Goal: Ask a question

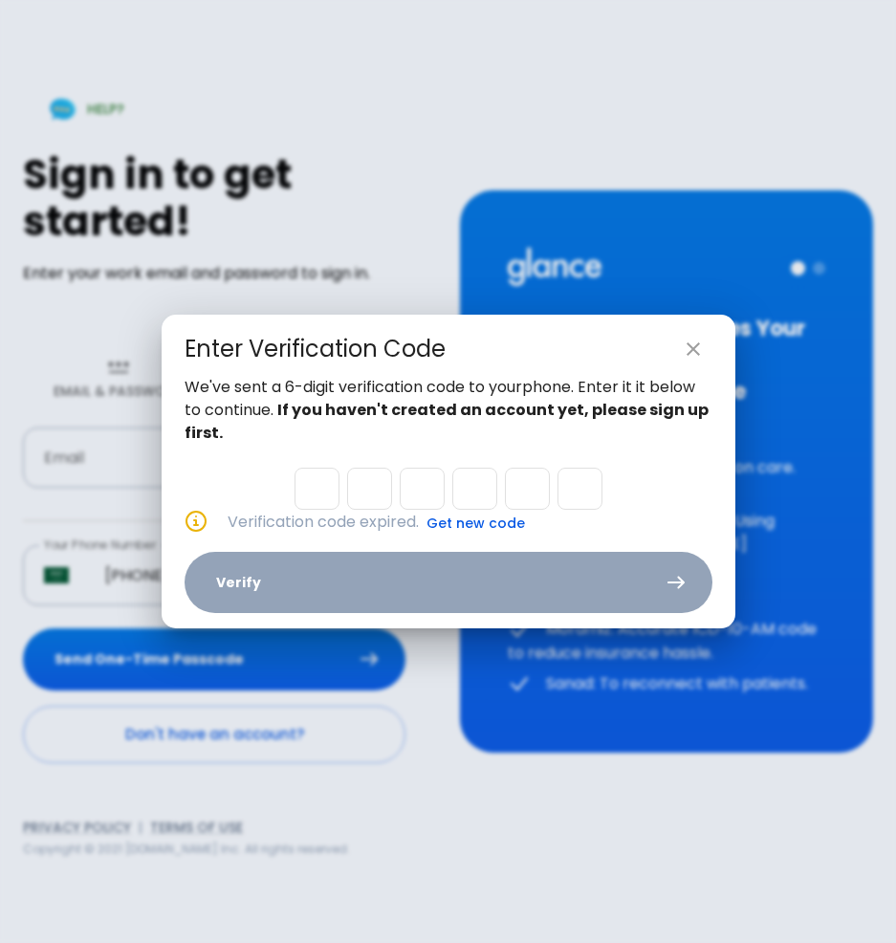
click at [704, 347] on icon "close" at bounding box center [693, 349] width 23 height 23
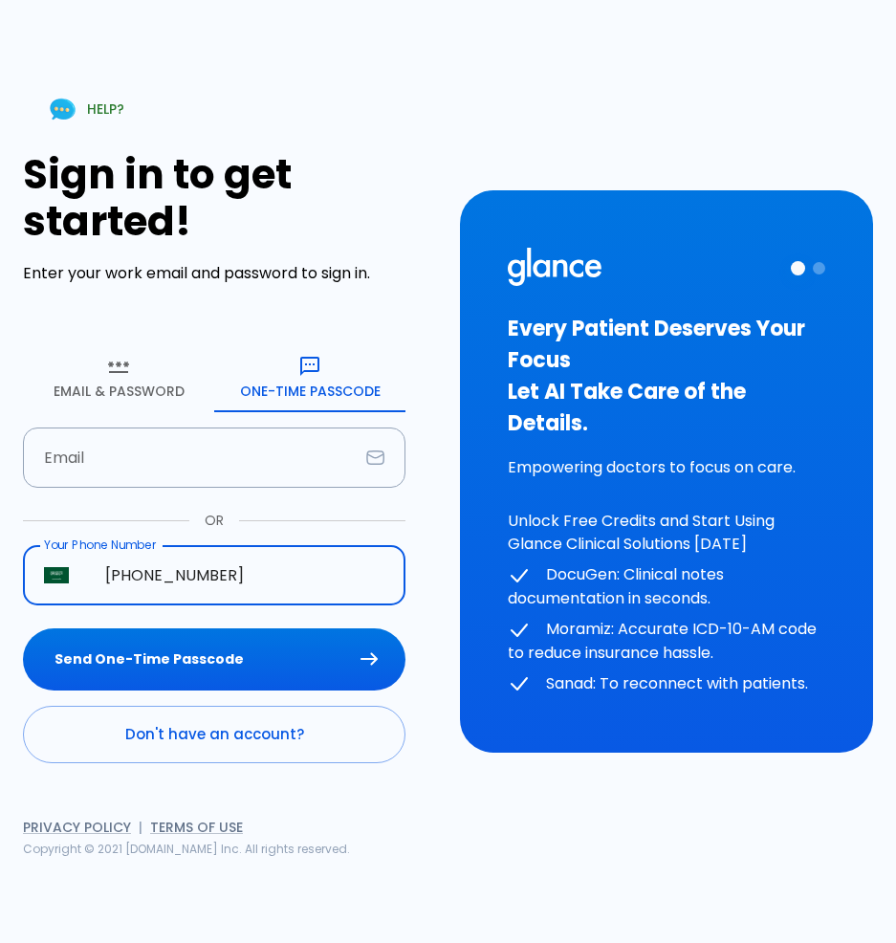
drag, startPoint x: 272, startPoint y: 584, endPoint x: -13, endPoint y: 584, distance: 285.1
click at [0, 584] on html "↧ pull to refresh ↧ HELP? Sign in to get started! Enter your work email and pas…" at bounding box center [448, 471] width 896 height 943
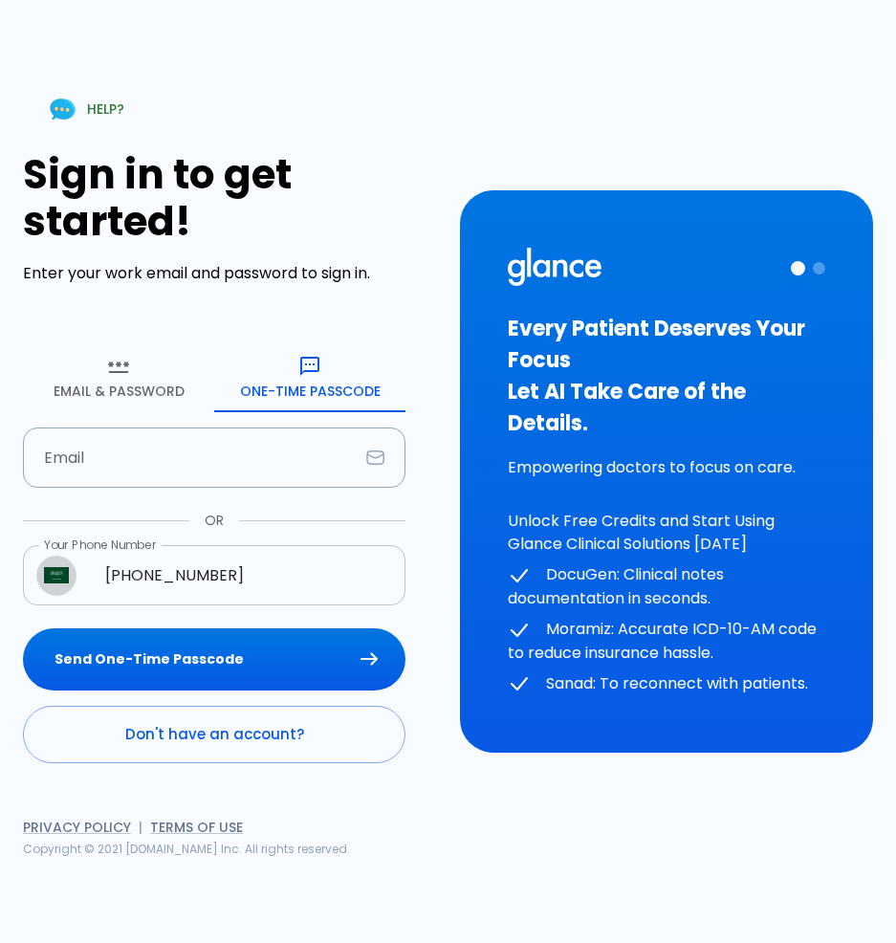
click at [52, 583] on img "Select country" at bounding box center [56, 575] width 25 height 17
click at [675, 942] on div at bounding box center [448, 958] width 896 height 0
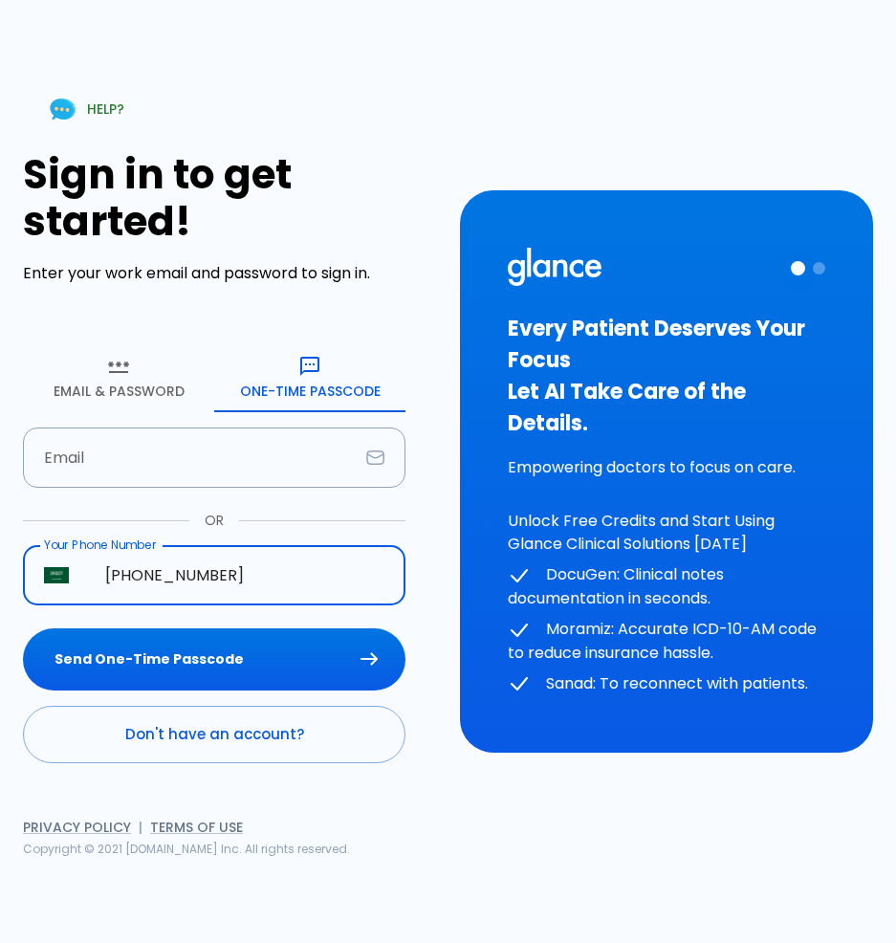
drag, startPoint x: 273, startPoint y: 570, endPoint x: 171, endPoint y: 581, distance: 101.9
click at [171, 581] on input "[PHONE_NUMBER]" at bounding box center [244, 575] width 321 height 60
type input "[PHONE_NUMBER]"
click at [23, 628] on button "Send One-Time Passcode" at bounding box center [214, 659] width 383 height 62
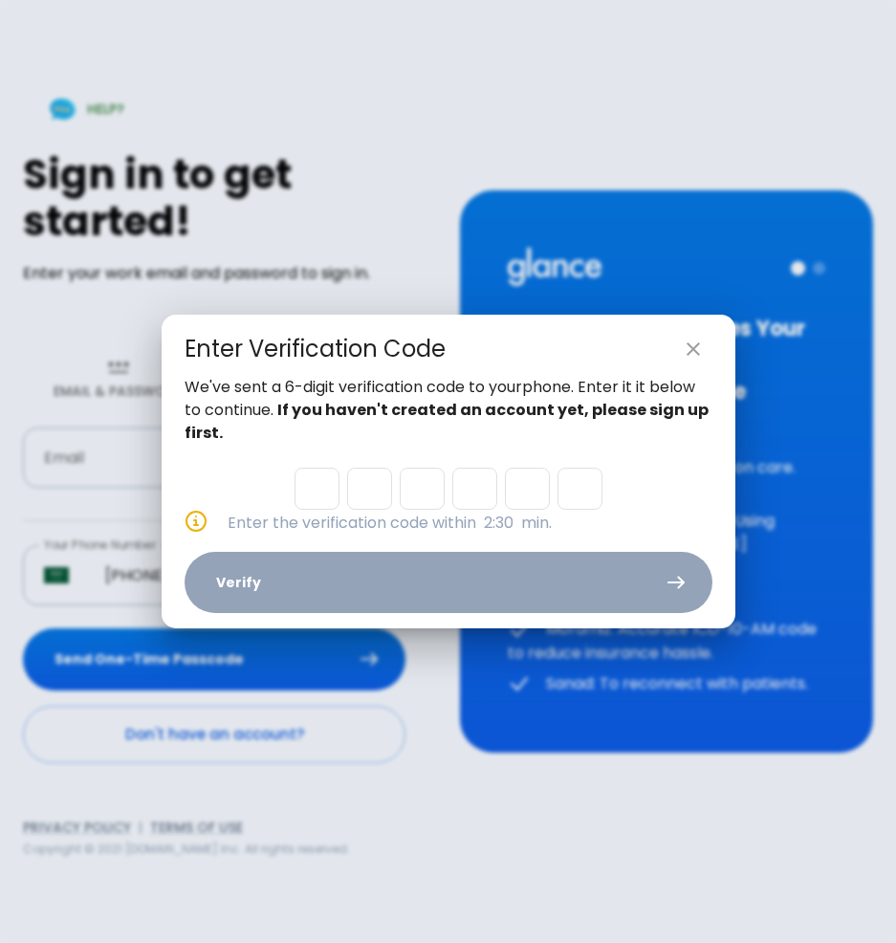
click at [700, 340] on icon "close" at bounding box center [693, 349] width 23 height 23
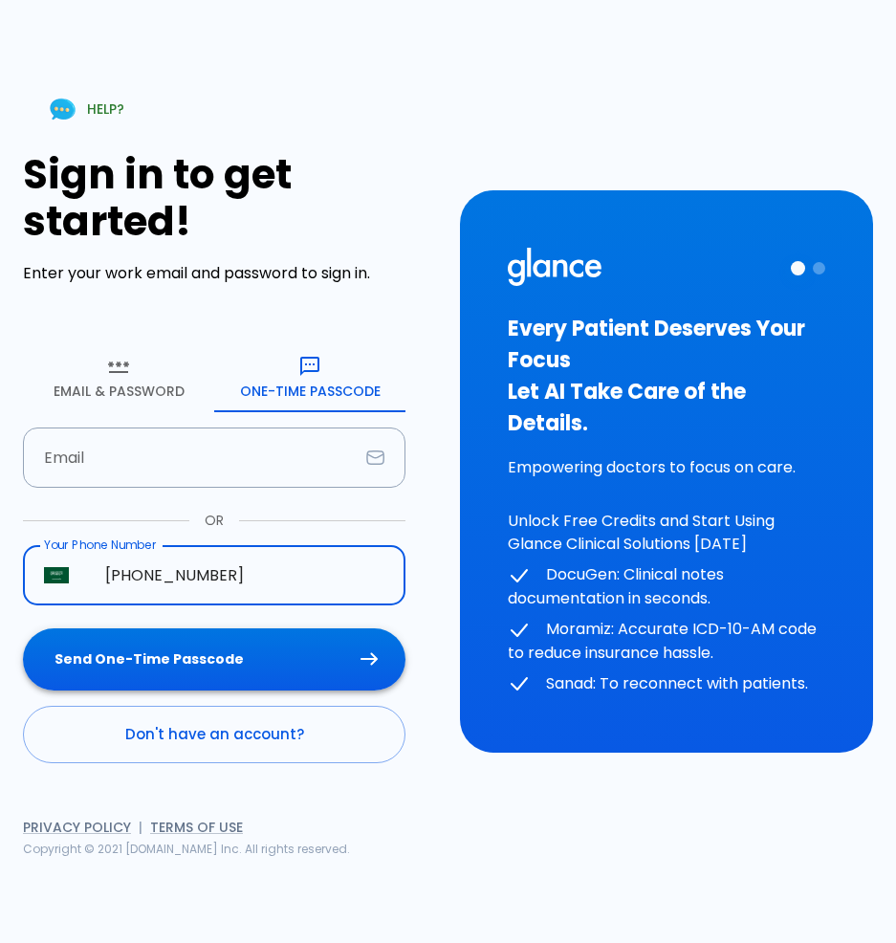
click at [298, 650] on button "Send One-Time Passcode" at bounding box center [214, 659] width 383 height 62
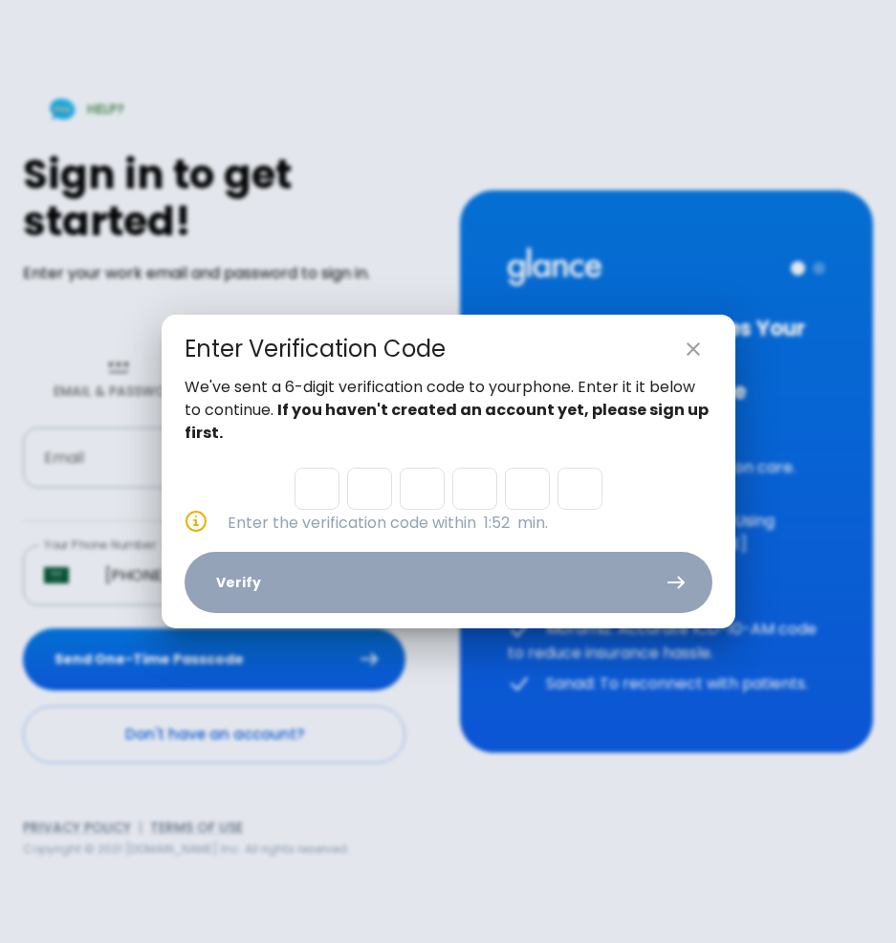
click at [691, 358] on icon "close" at bounding box center [693, 349] width 23 height 23
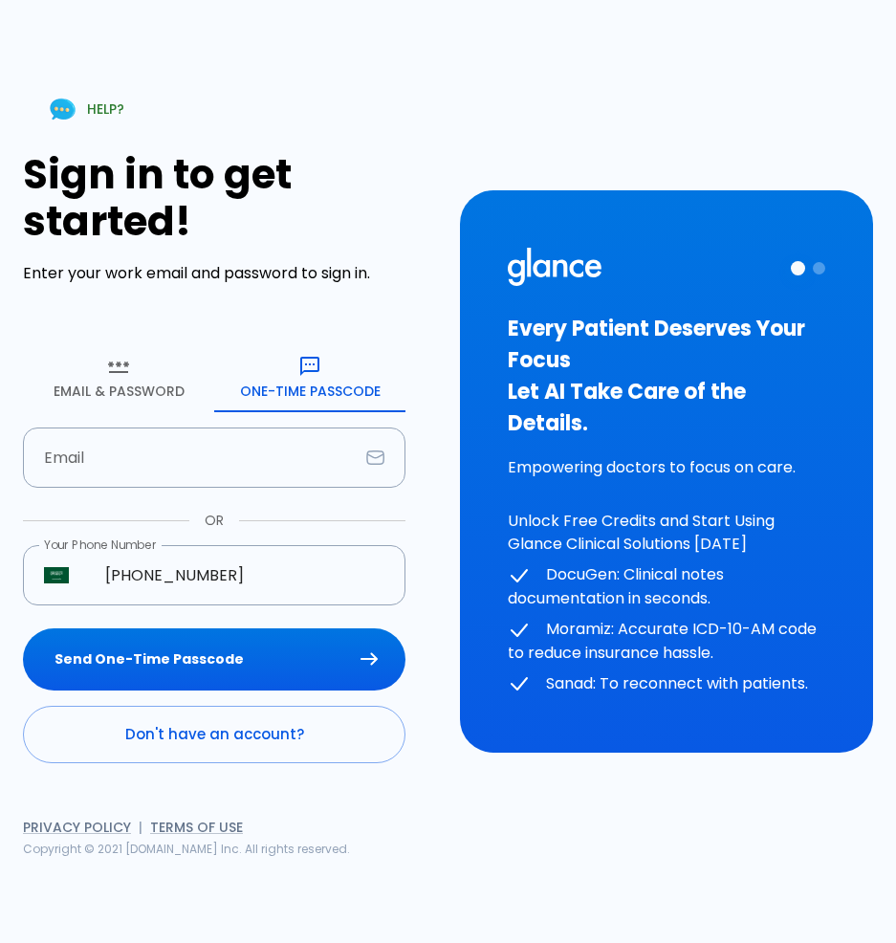
click at [106, 391] on button "Email & Password" at bounding box center [118, 377] width 191 height 69
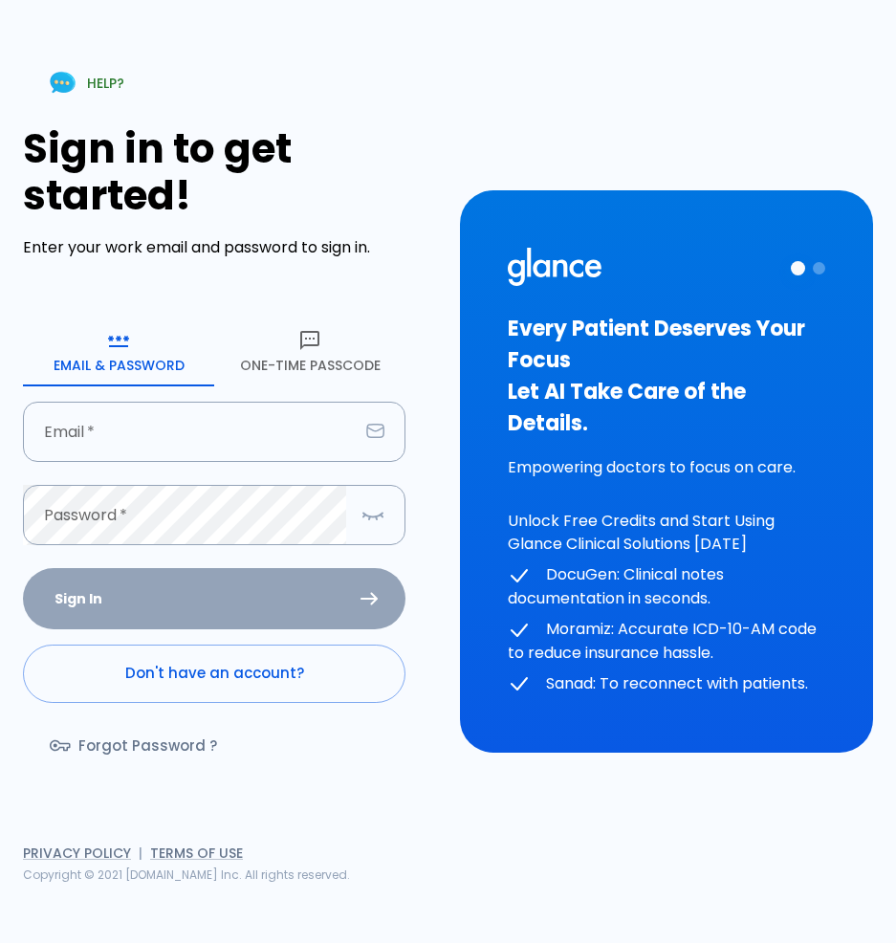
click at [322, 355] on button "One-Time Passcode" at bounding box center [309, 352] width 191 height 69
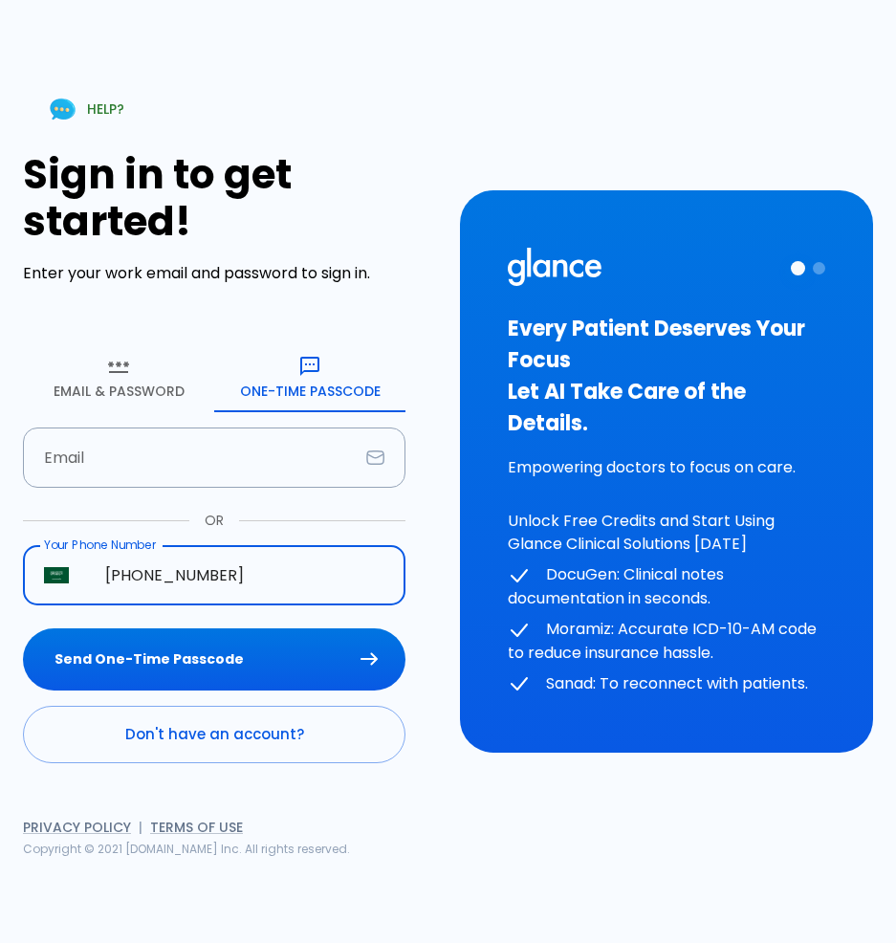
drag, startPoint x: 258, startPoint y: 562, endPoint x: -13, endPoint y: 573, distance: 271.9
click at [0, 573] on html "↧ pull to refresh ↧ HELP? Sign in to get started! Enter your work email and pas…" at bounding box center [448, 471] width 896 height 943
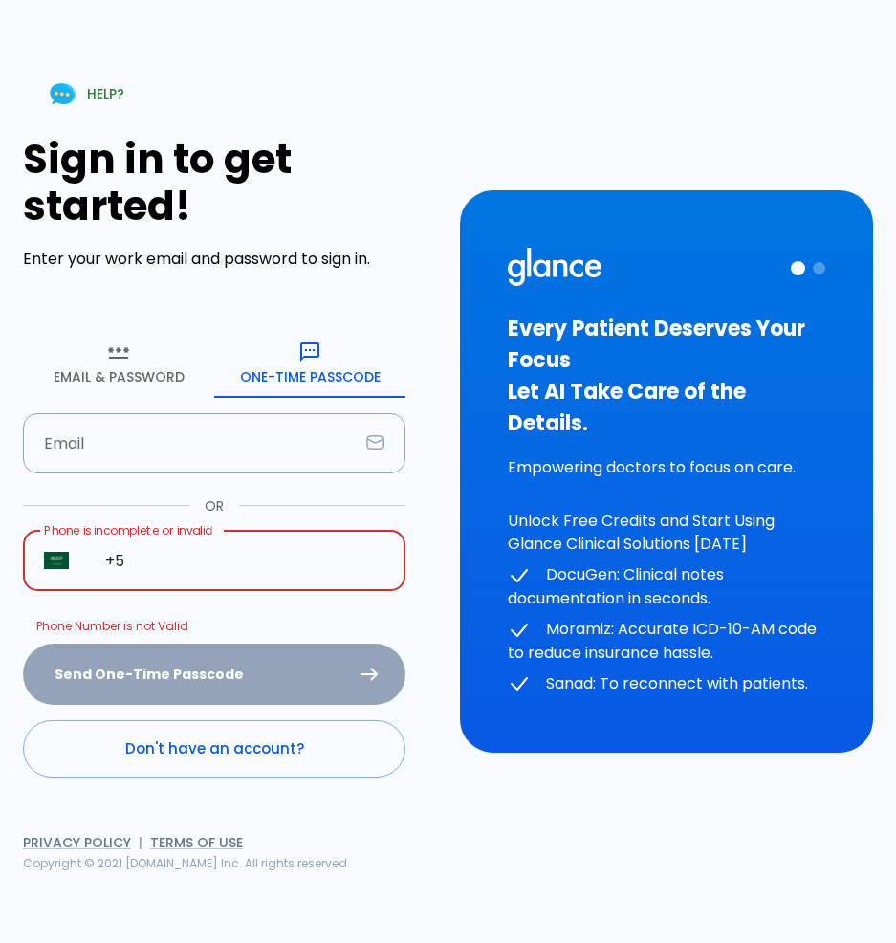
type input "+"
type input "[PHONE_NUMBER]"
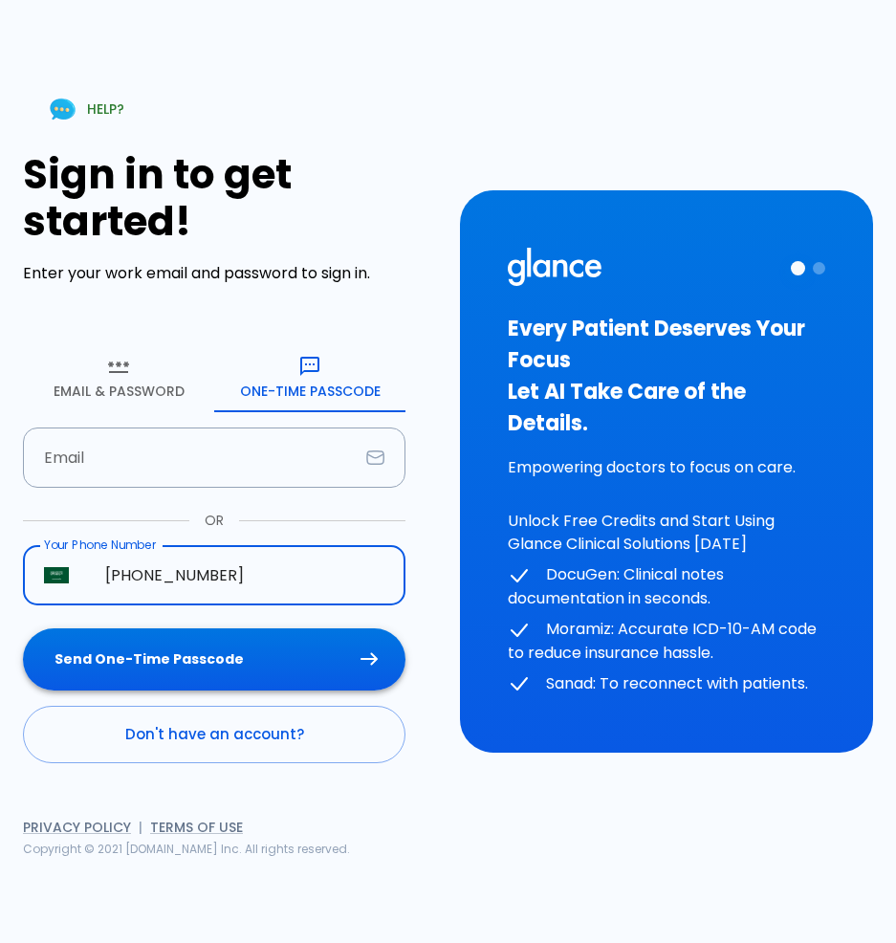
click at [190, 669] on button "Send One-Time Passcode" at bounding box center [214, 659] width 383 height 62
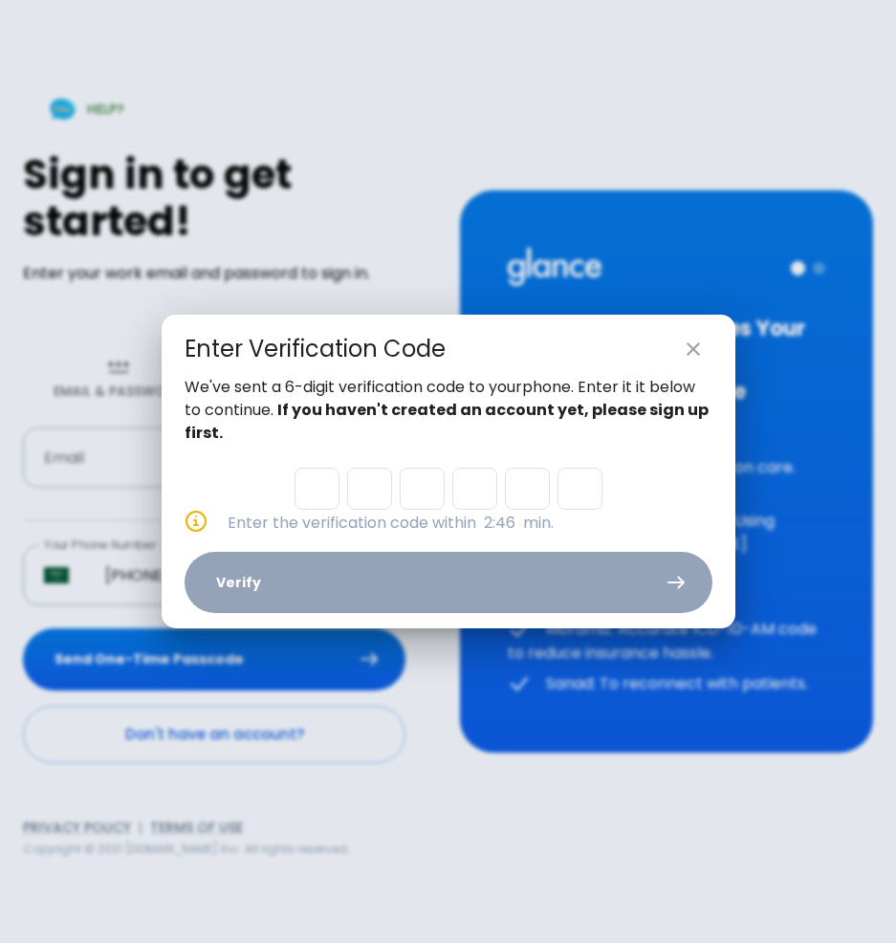
type input "7"
type input "6"
type input "0"
type input "9"
type input "5"
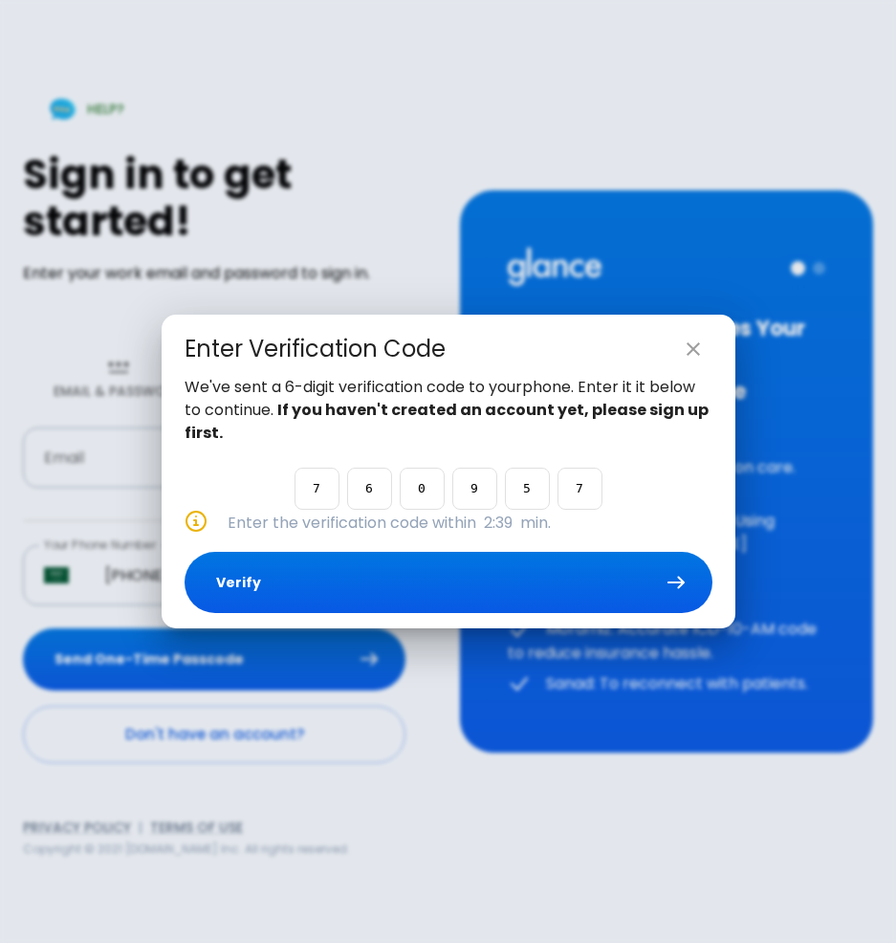
type input "7"
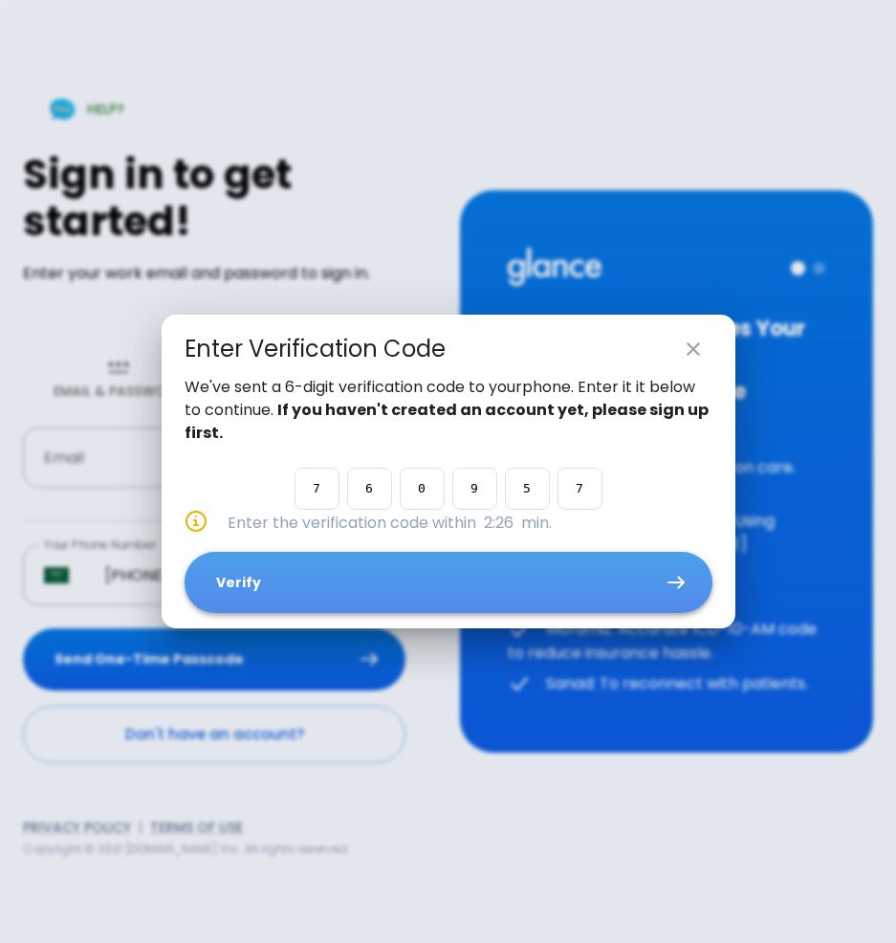
click at [319, 573] on button "Verify" at bounding box center [449, 583] width 528 height 62
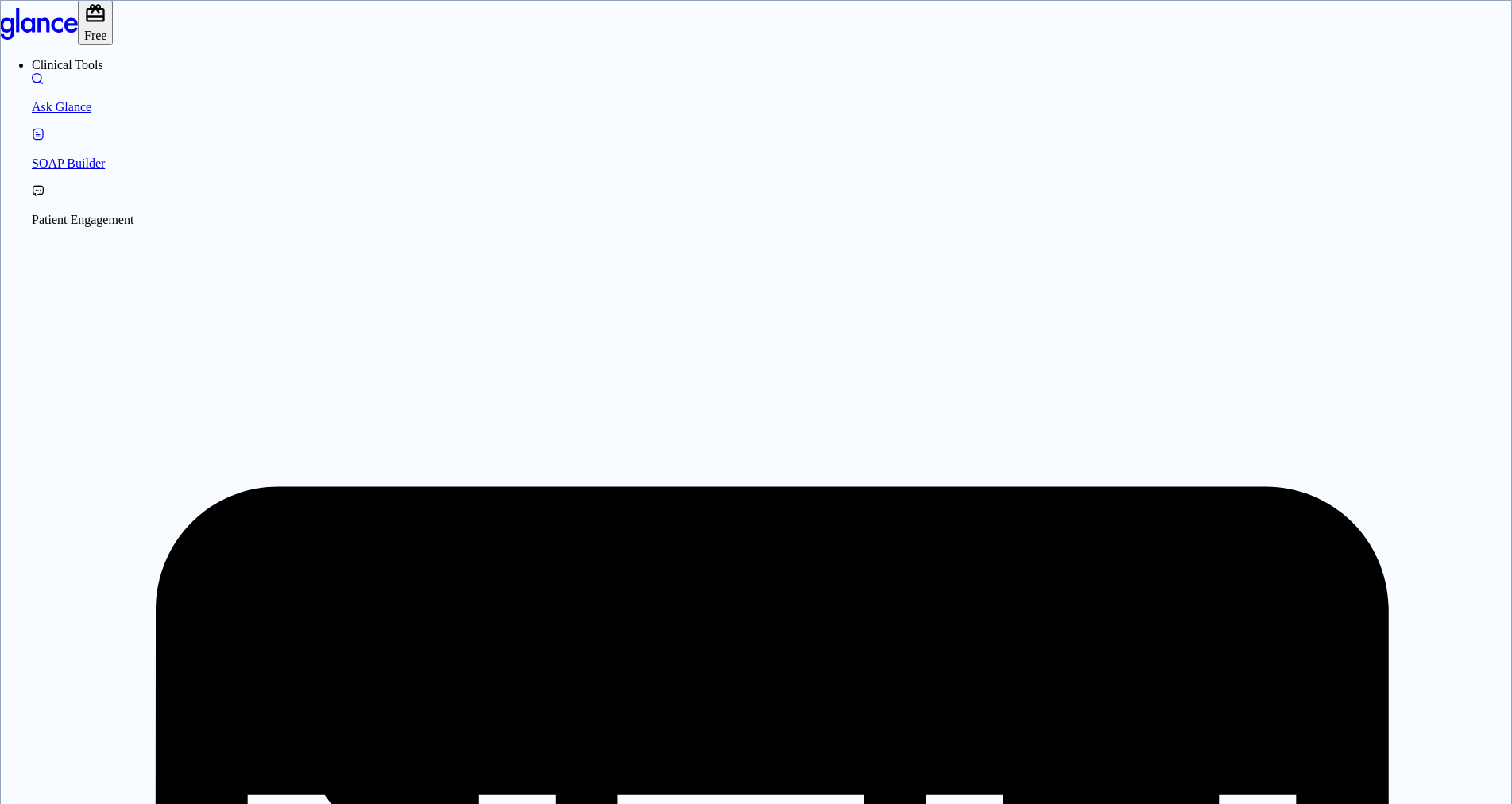
drag, startPoint x: 779, startPoint y: 414, endPoint x: 429, endPoint y: 397, distance: 350.4
type textarea "p"
type textarea "pain and pus coming out of toe after [MEDICAL_DATA] toe"
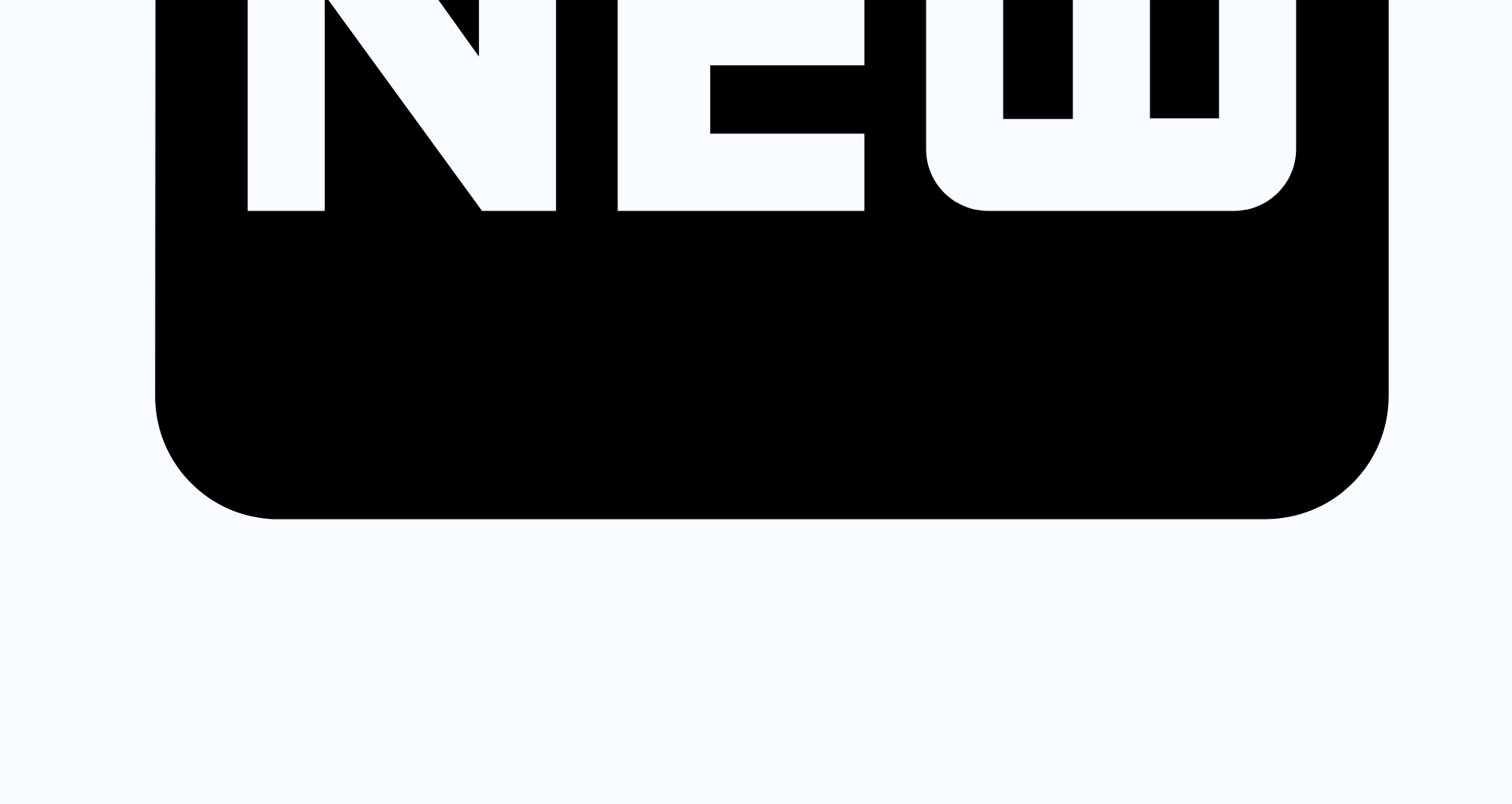
scroll to position [954, 0]
